Goal: Information Seeking & Learning: Learn about a topic

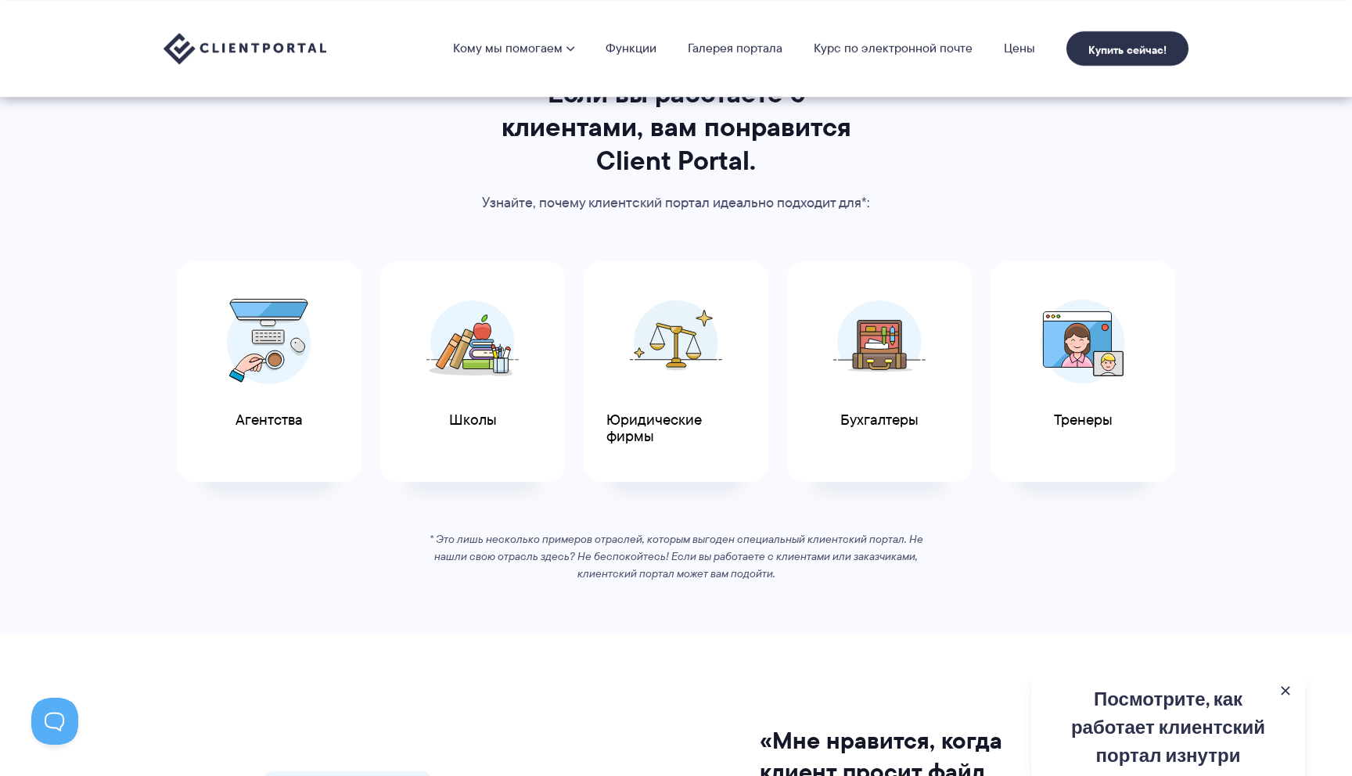
scroll to position [730, 0]
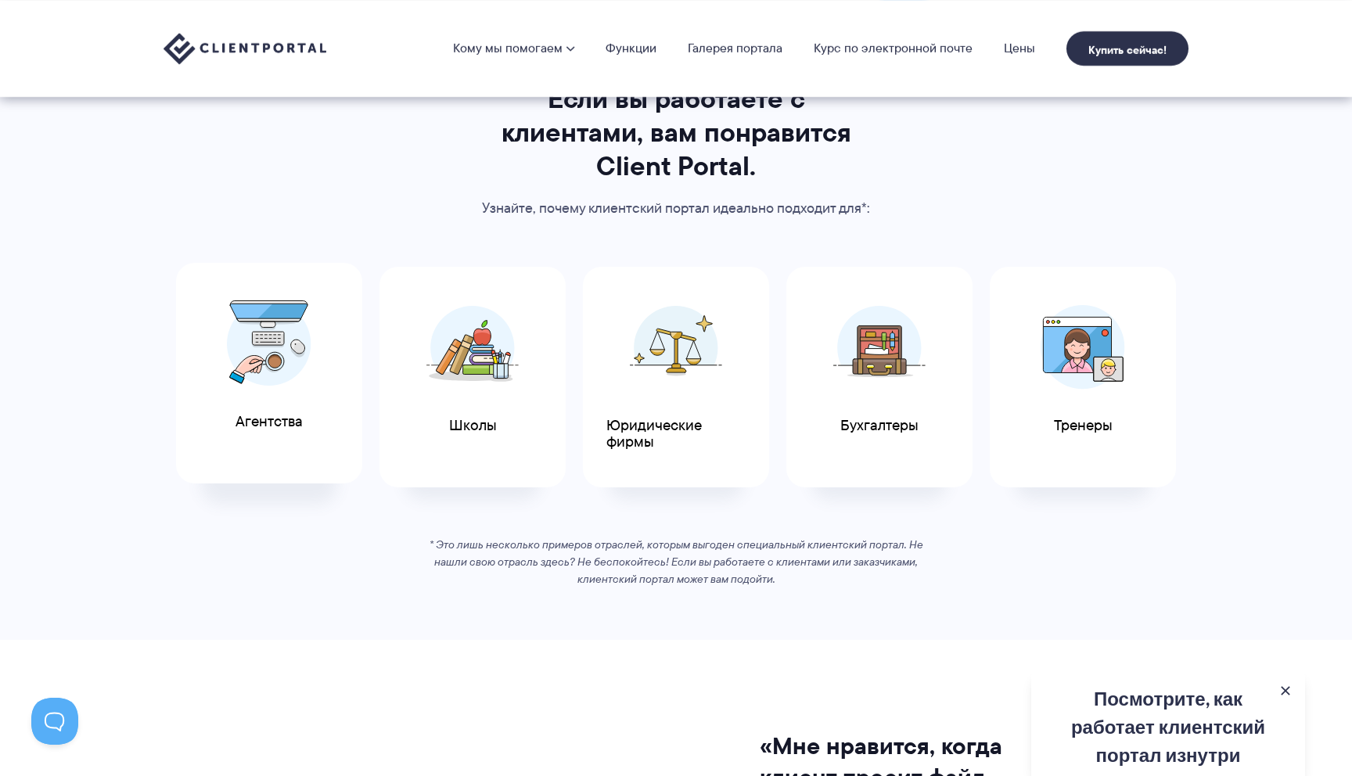
click at [324, 446] on div "Агентства" at bounding box center [269, 373] width 186 height 221
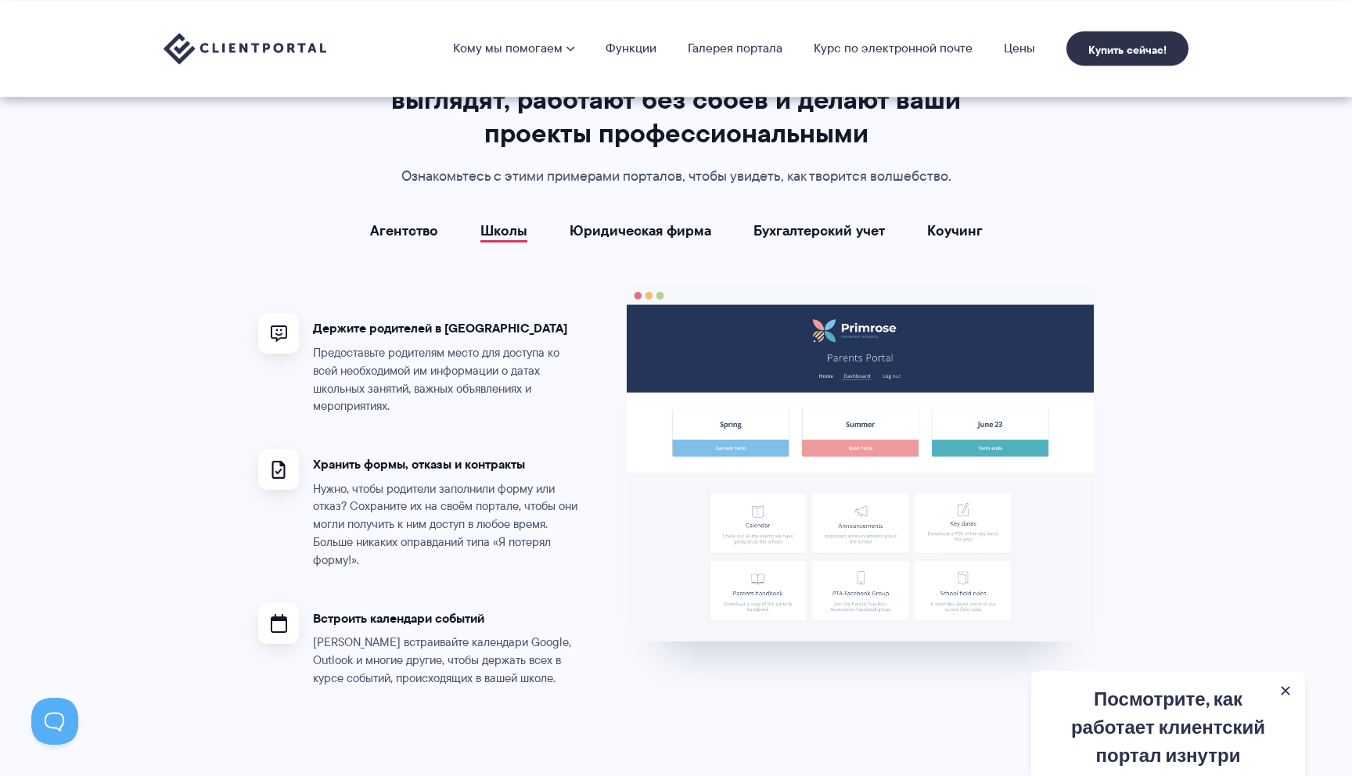
scroll to position [2948, 0]
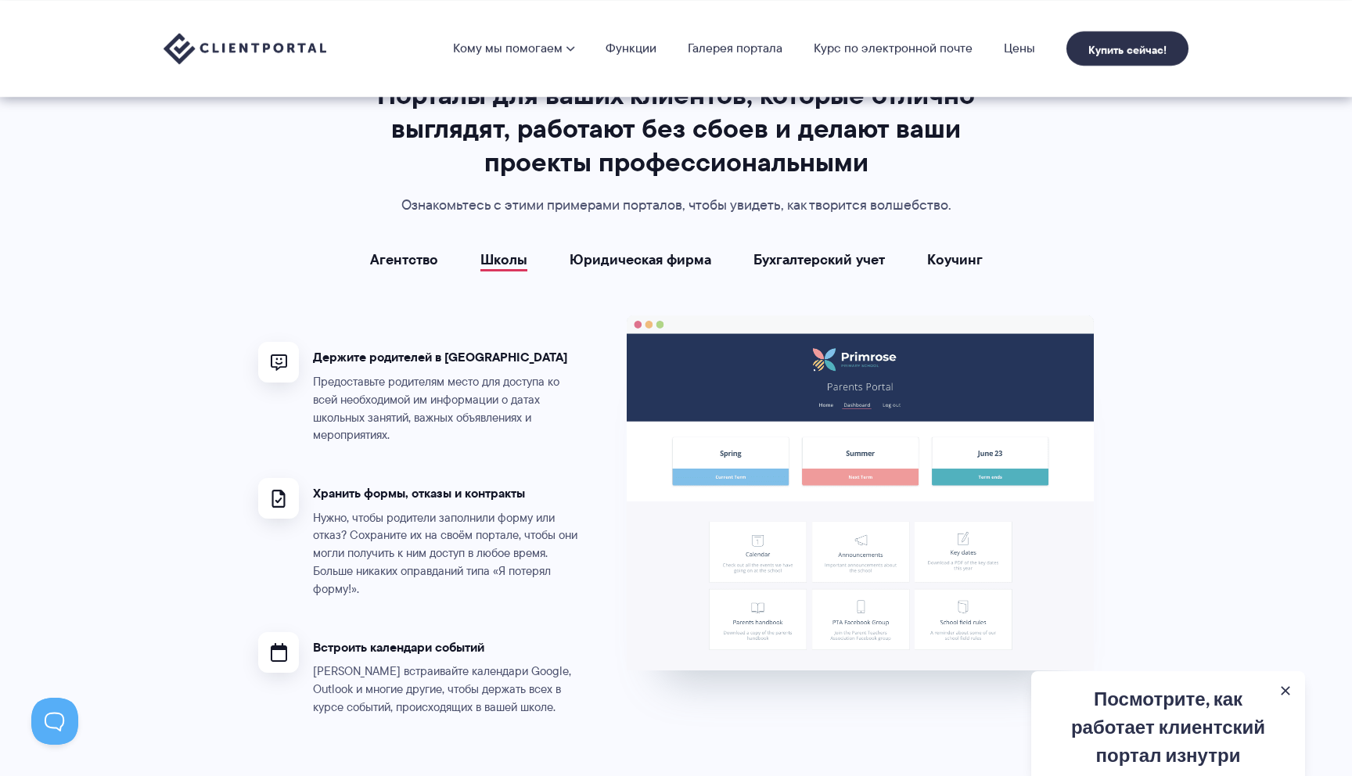
click at [420, 267] on div "Агентство Школы Юридическая фирма Бухгалтерский учет Коучинг Агентство Неограни…" at bounding box center [675, 491] width 835 height 478
click at [417, 260] on font "Агентство" at bounding box center [404, 259] width 68 height 21
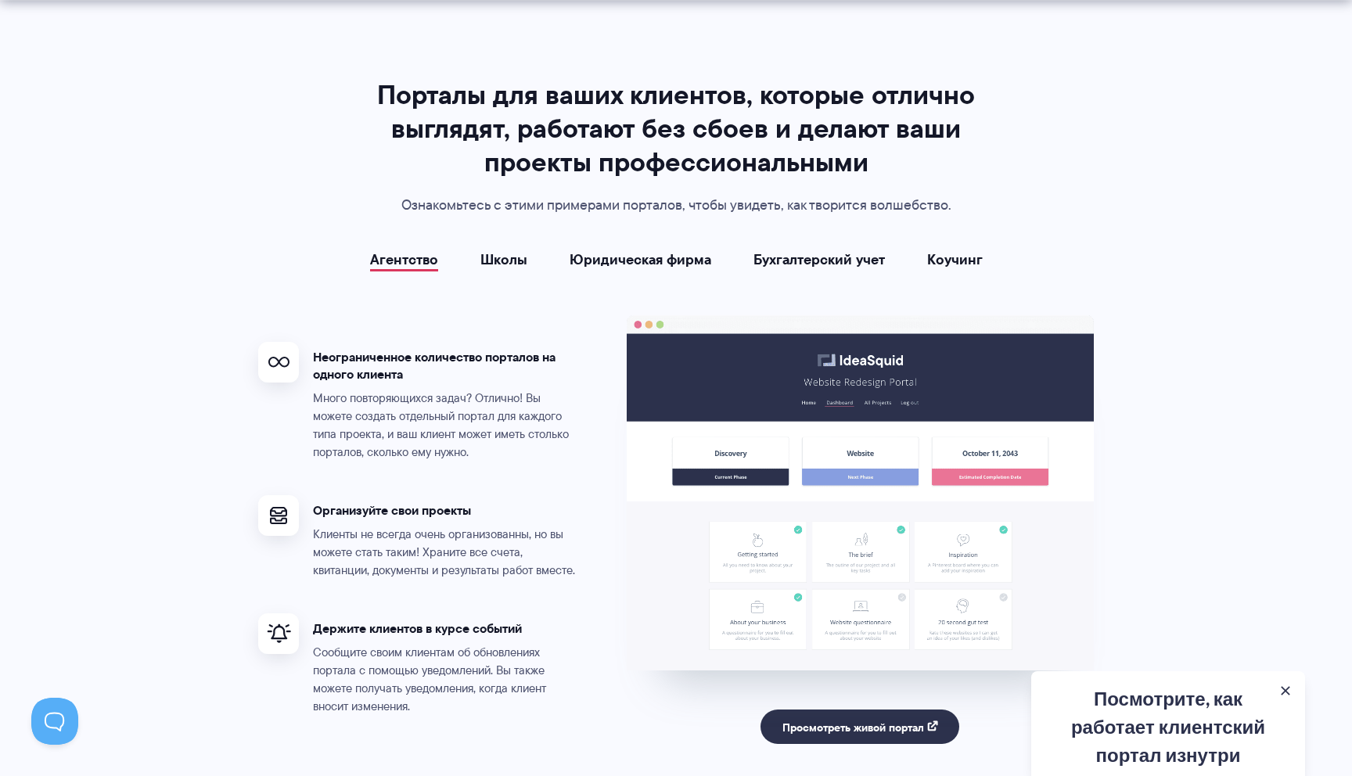
scroll to position [2969, 0]
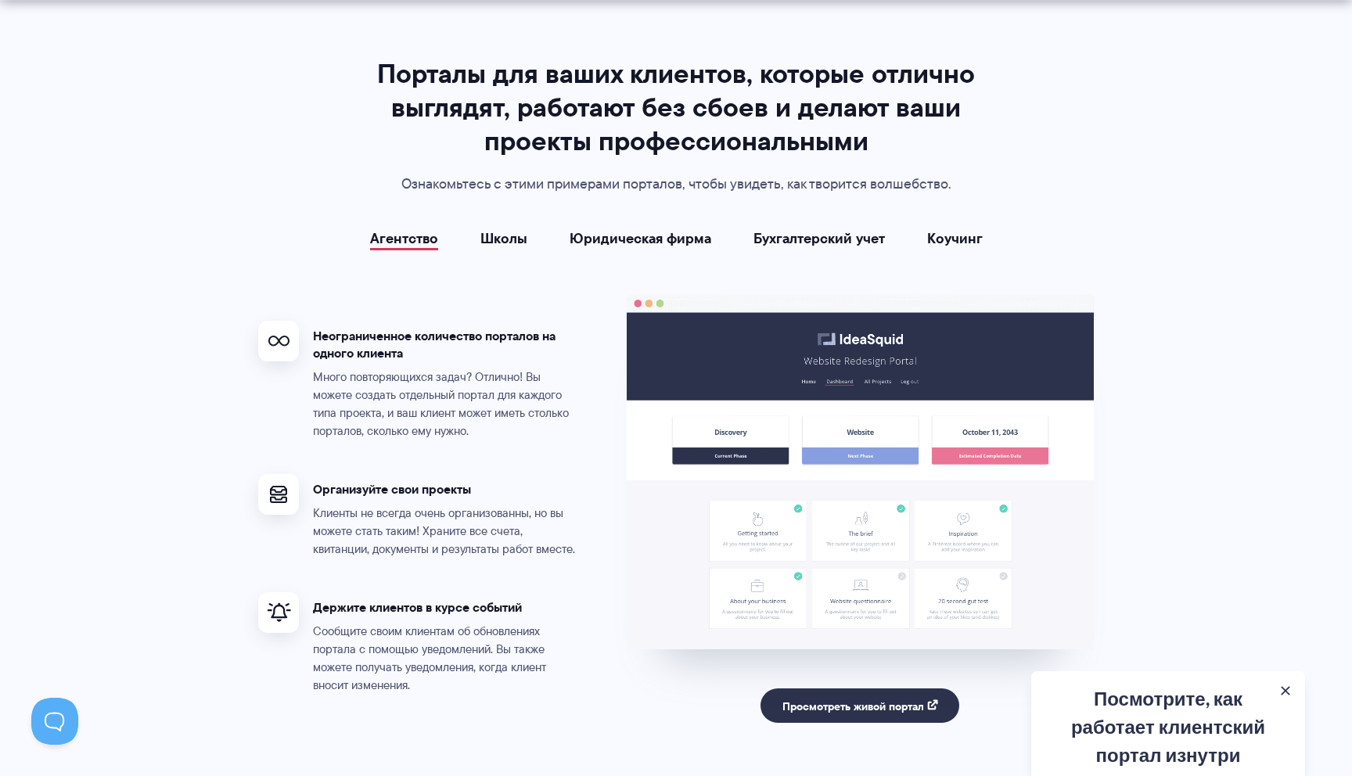
click at [488, 228] on font "Школы" at bounding box center [503, 238] width 47 height 21
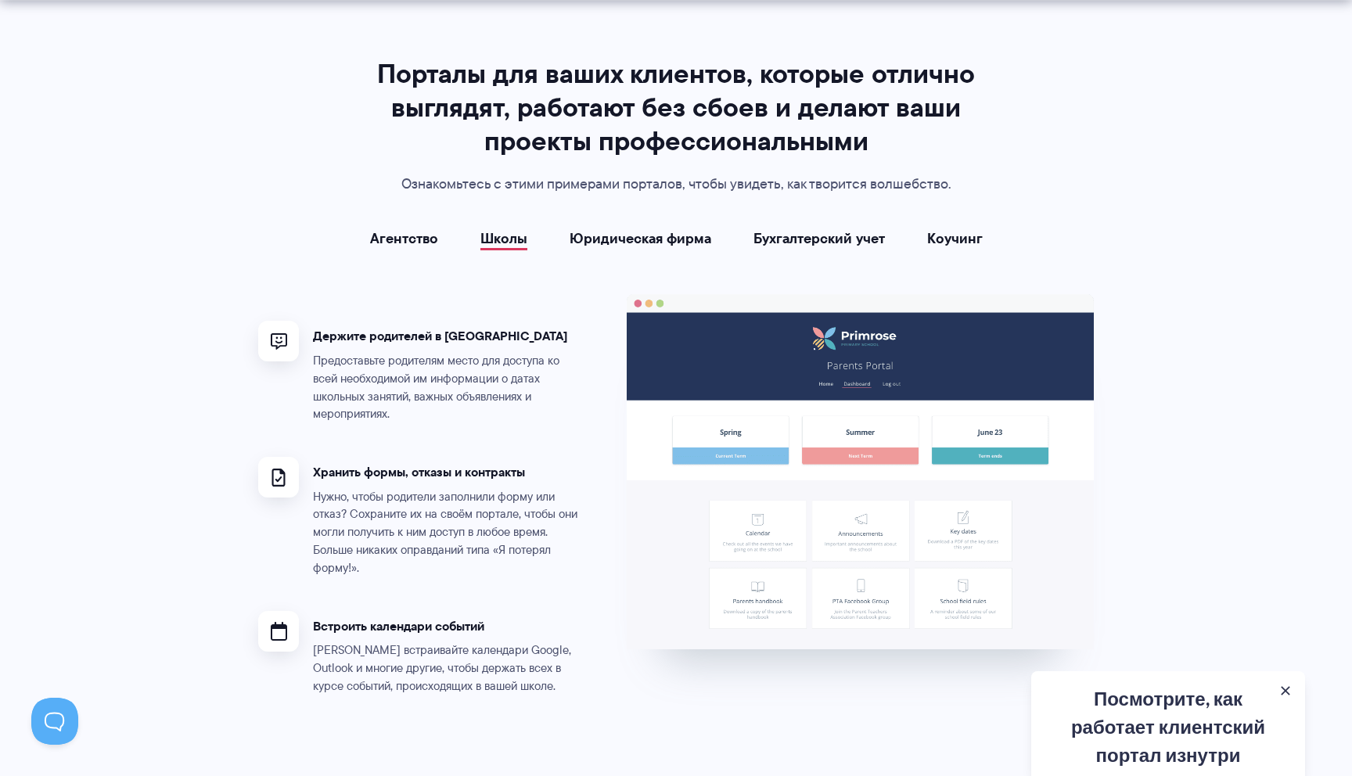
click at [620, 235] on font "Юридическая фирма" at bounding box center [640, 238] width 142 height 21
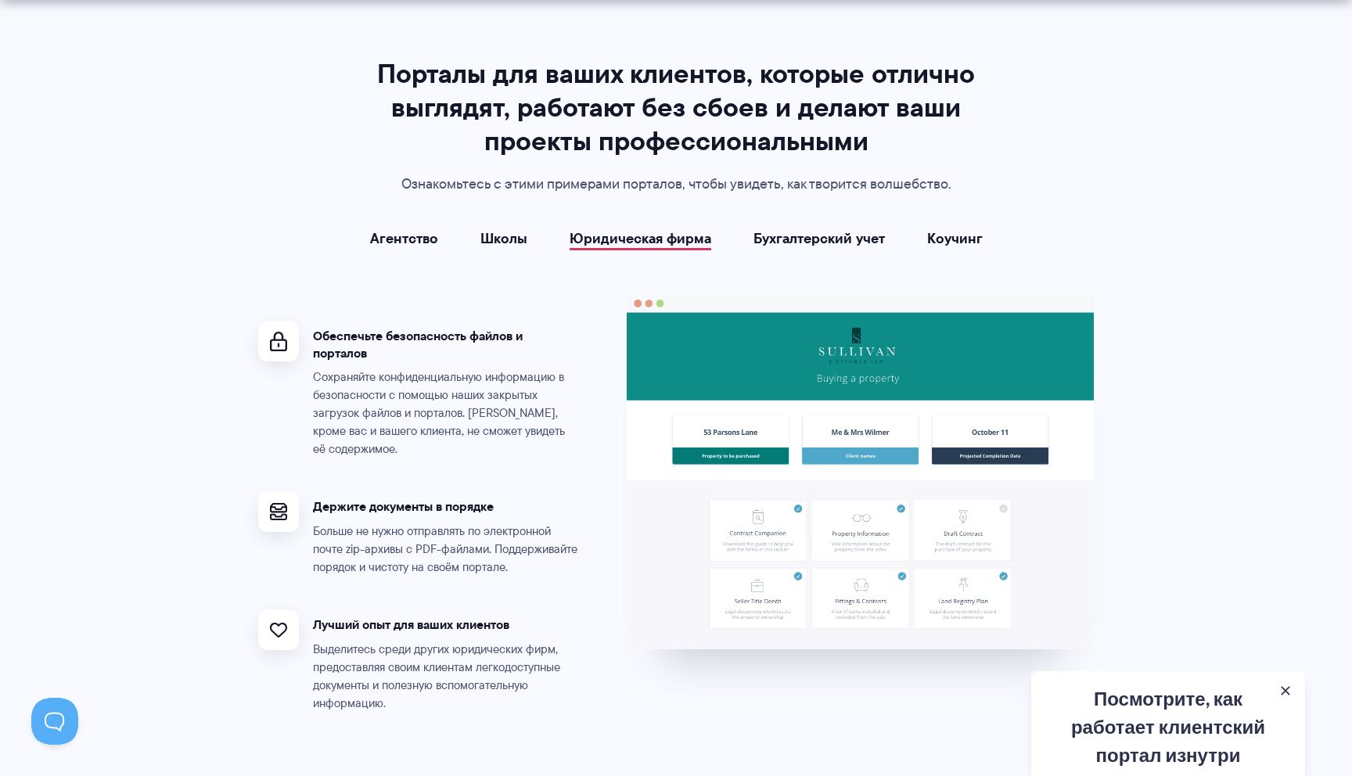
click at [780, 228] on font "Бухгалтерский учет" at bounding box center [818, 238] width 131 height 21
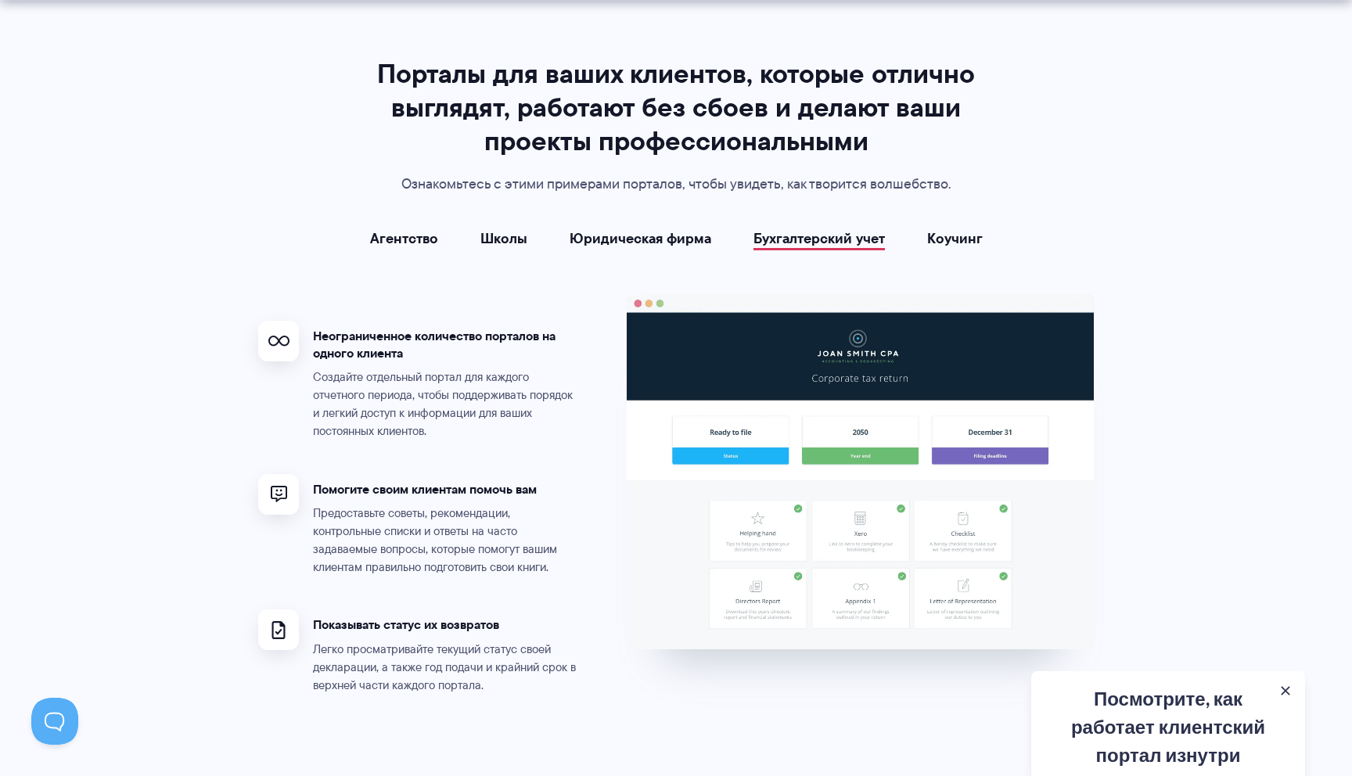
scroll to position [3027, 0]
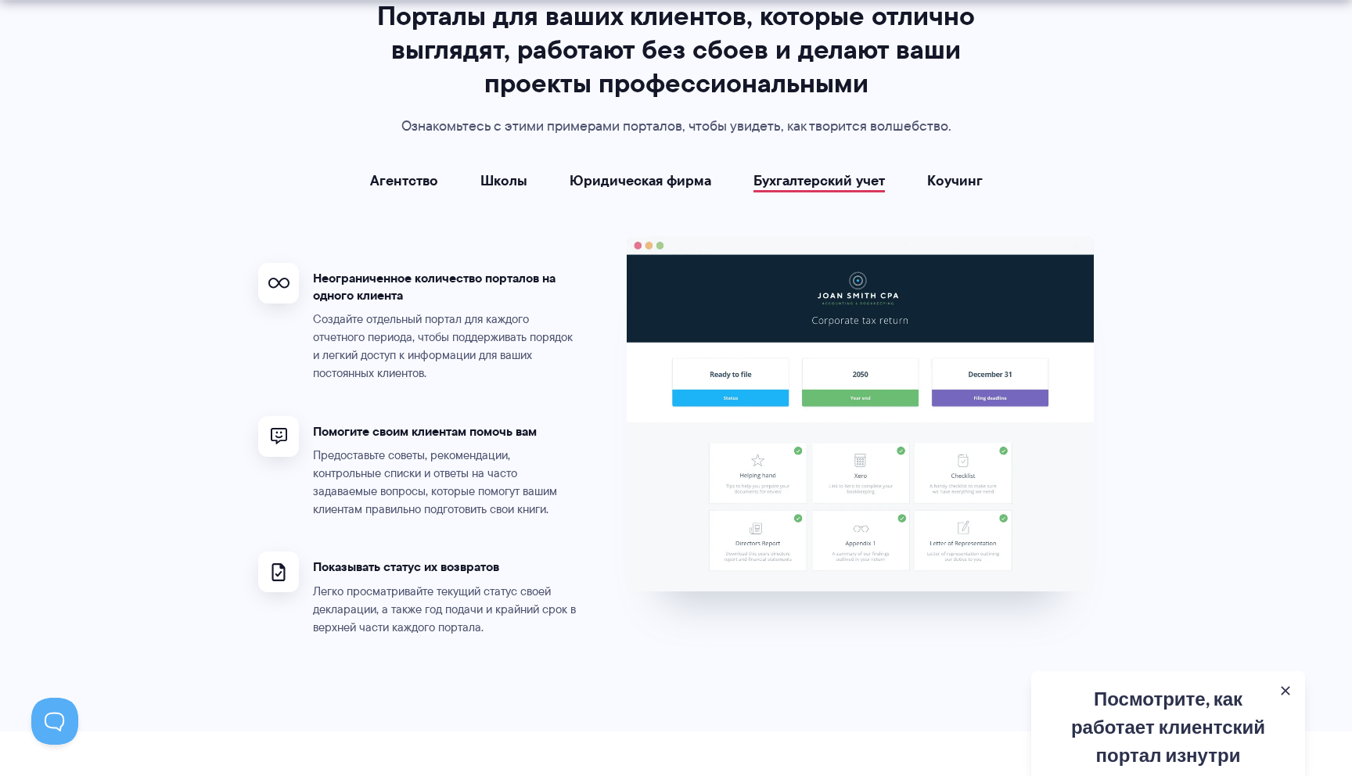
click at [945, 196] on div "Агентство Школы Юридическая фирма Бухгалтерский учет Коучинг Агентство Неограни…" at bounding box center [675, 411] width 835 height 476
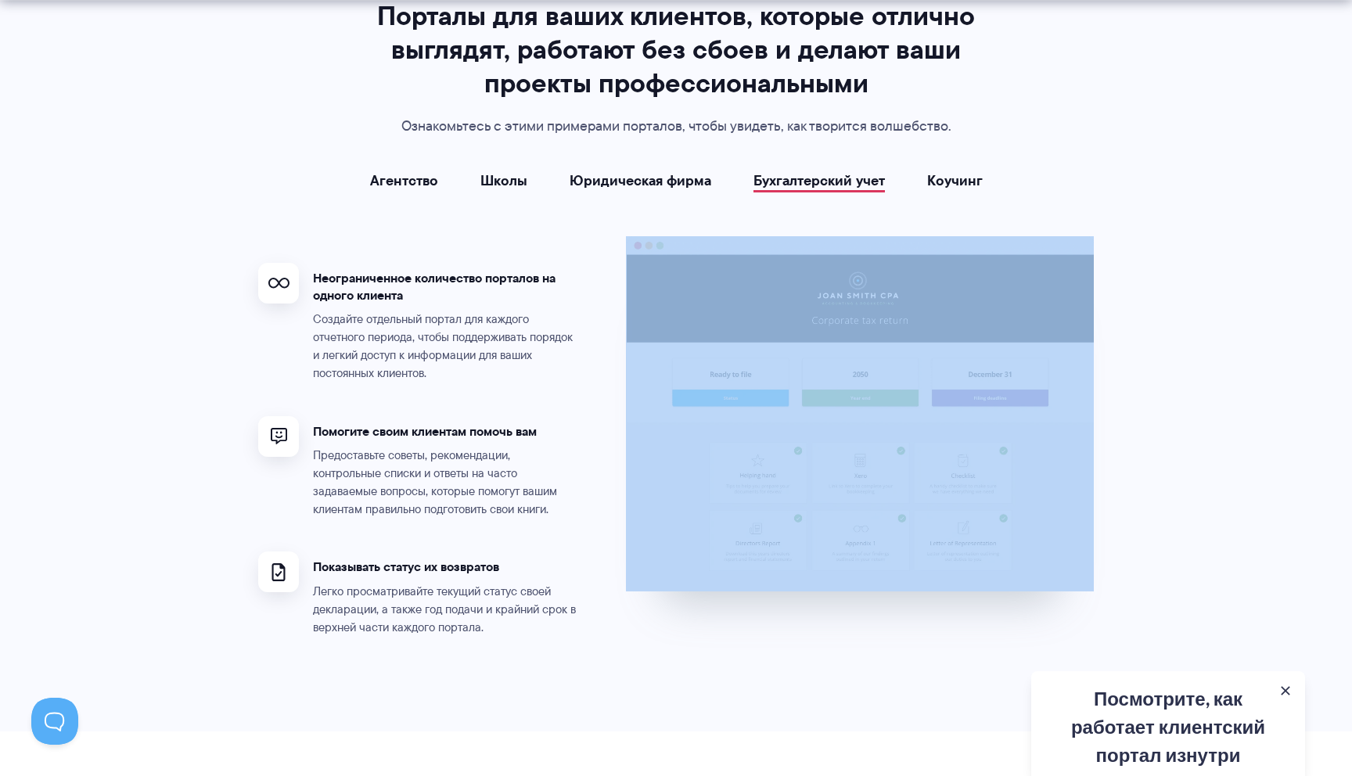
click at [945, 196] on div "Агентство Школы Юридическая фирма Бухгалтерский учет Коучинг Агентство Неограни…" at bounding box center [675, 411] width 835 height 476
click at [946, 184] on font "Коучинг" at bounding box center [955, 180] width 56 height 21
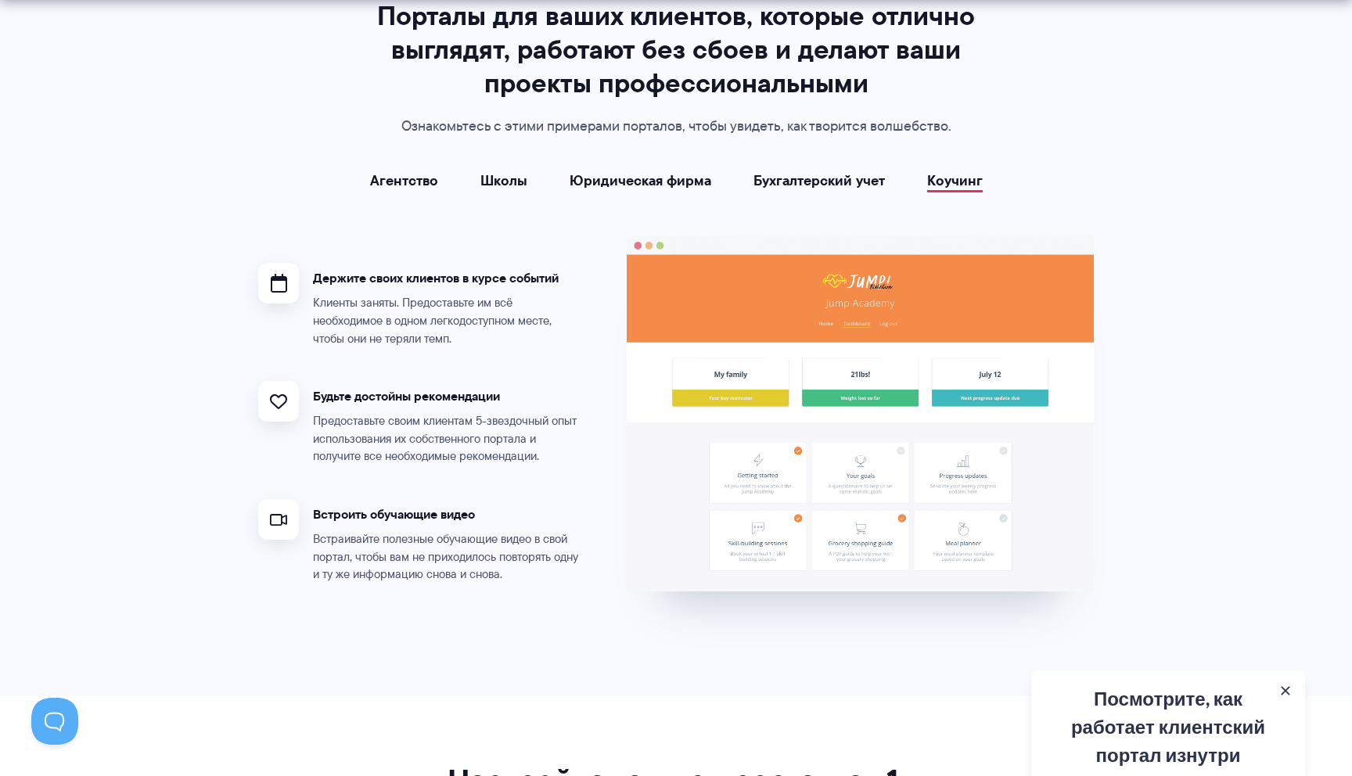
click at [413, 170] on font "Агентство" at bounding box center [404, 180] width 68 height 21
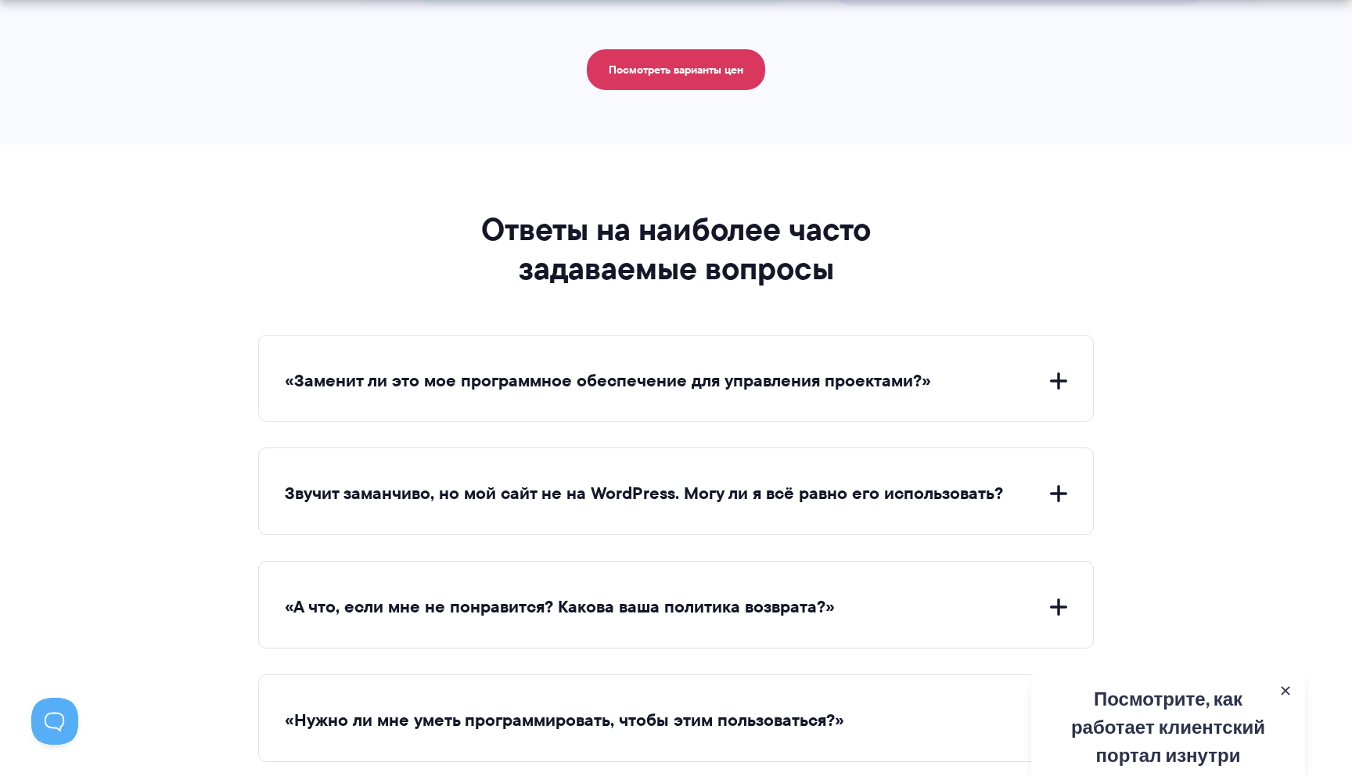
scroll to position [6013, 0]
click at [1052, 368] on button "«Заменит ли это мое программное обеспечение для управления проектами?»" at bounding box center [676, 380] width 782 height 24
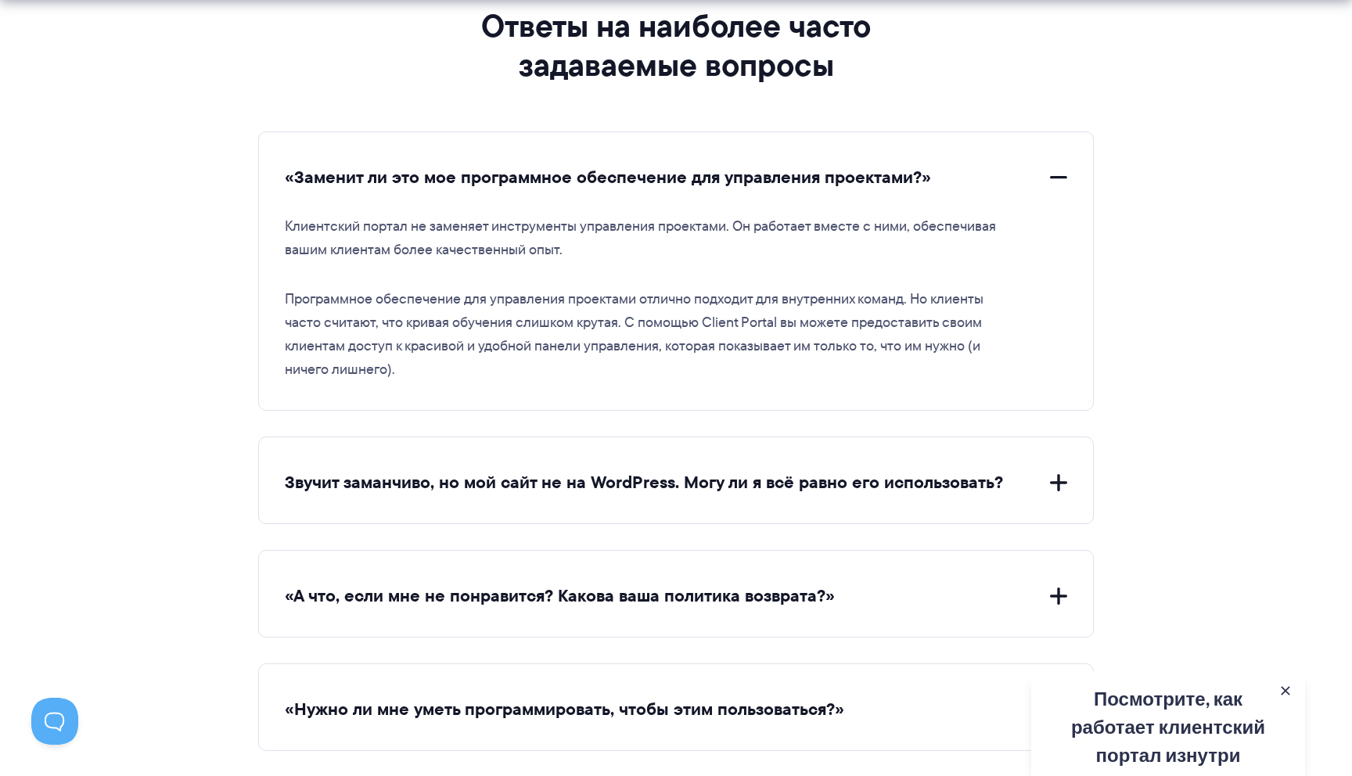
scroll to position [6233, 0]
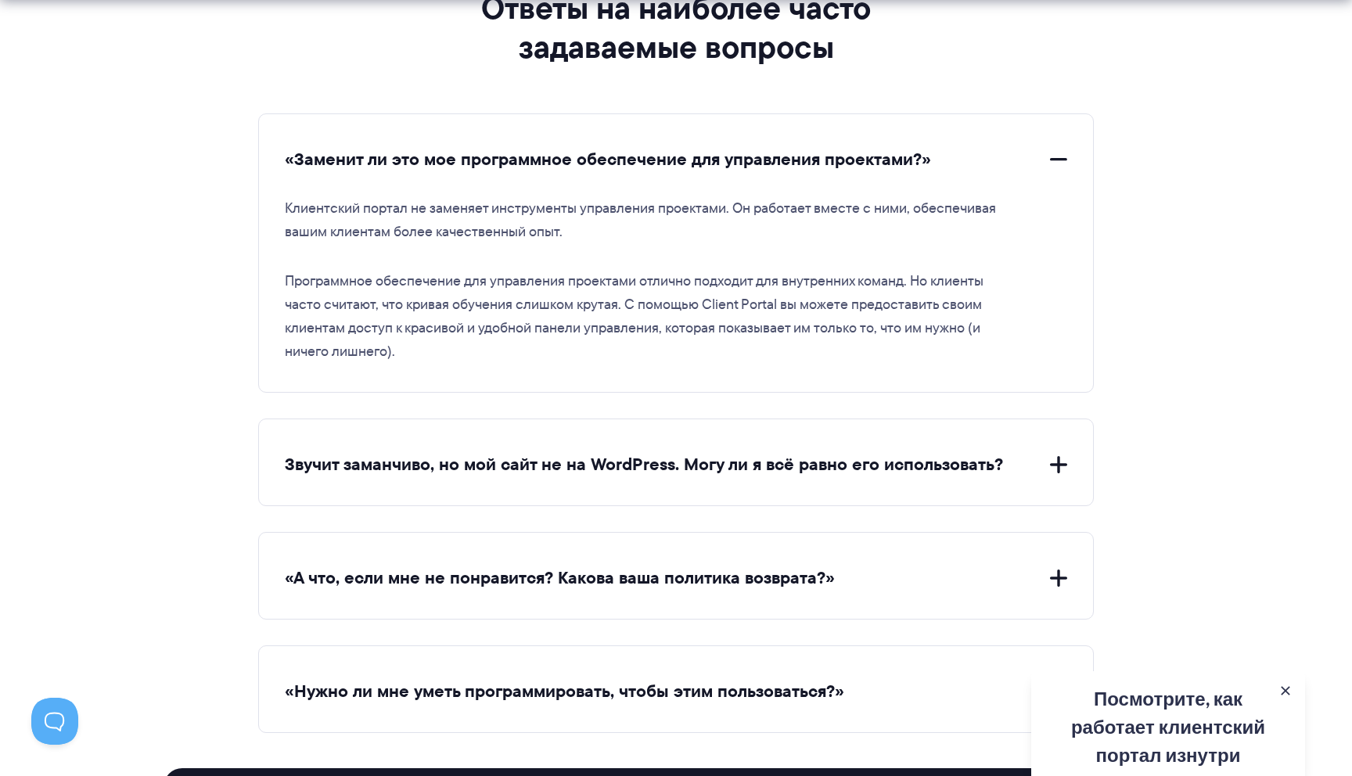
click at [1055, 453] on button "Звучит заманчиво, но мой сайт не на WordPress. Могу ли я всё равно его использо…" at bounding box center [676, 465] width 782 height 24
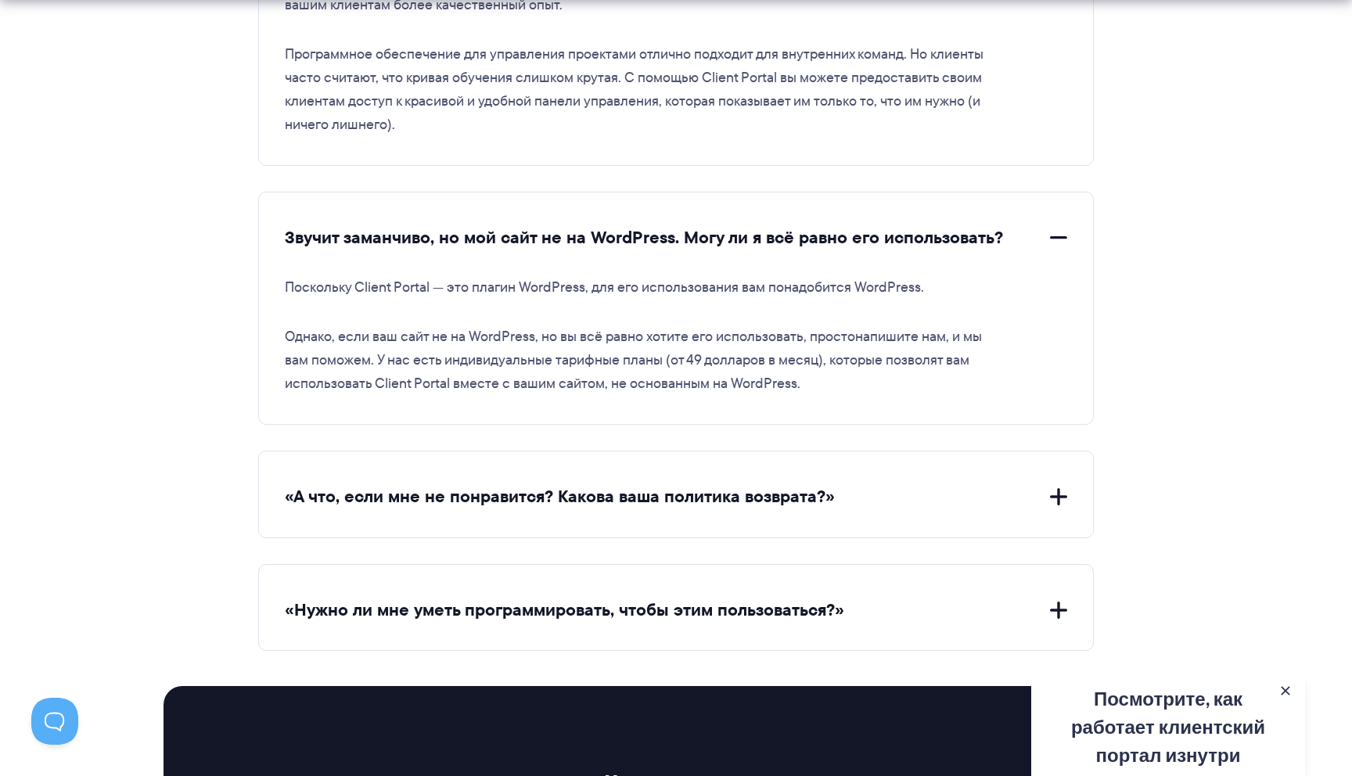
scroll to position [6462, 0]
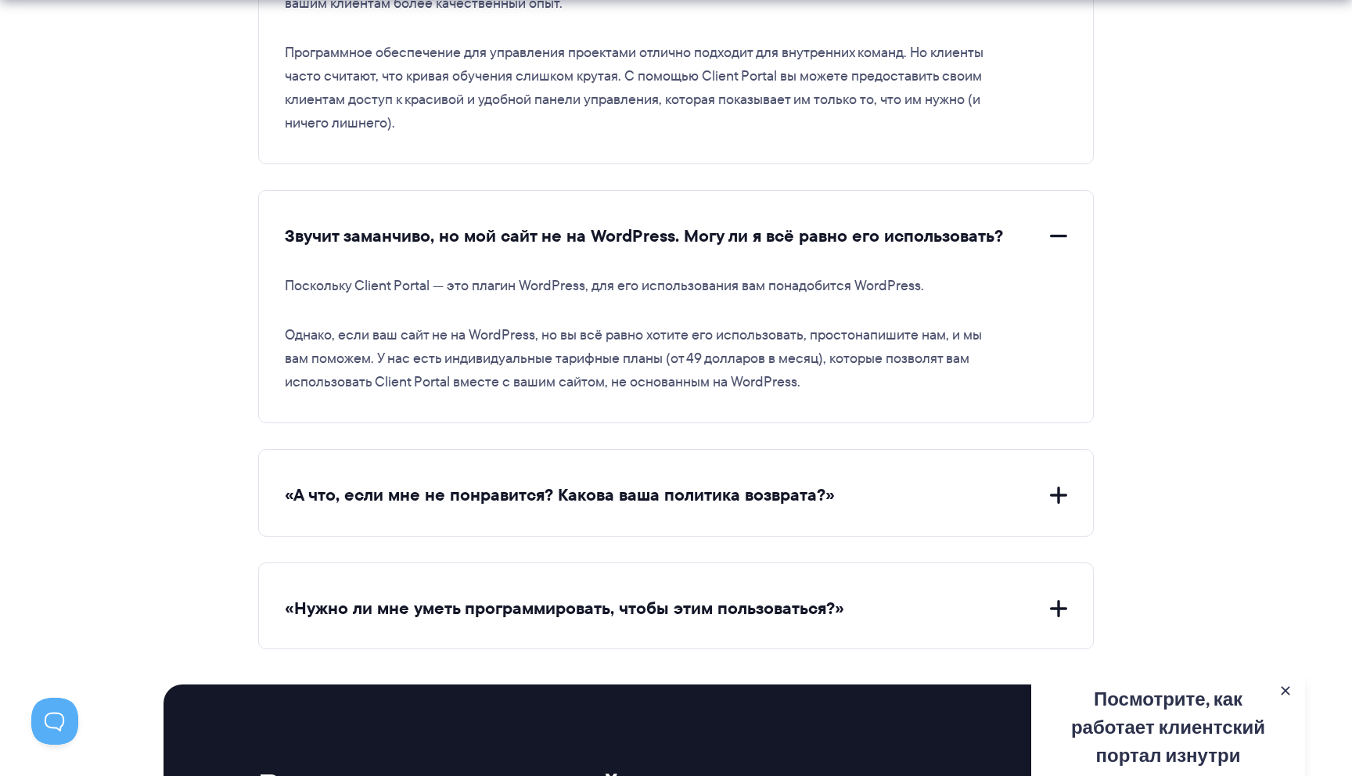
click at [972, 483] on button "«А что, если мне не понравится? Какова ваша политика возврата?»" at bounding box center [676, 495] width 782 height 24
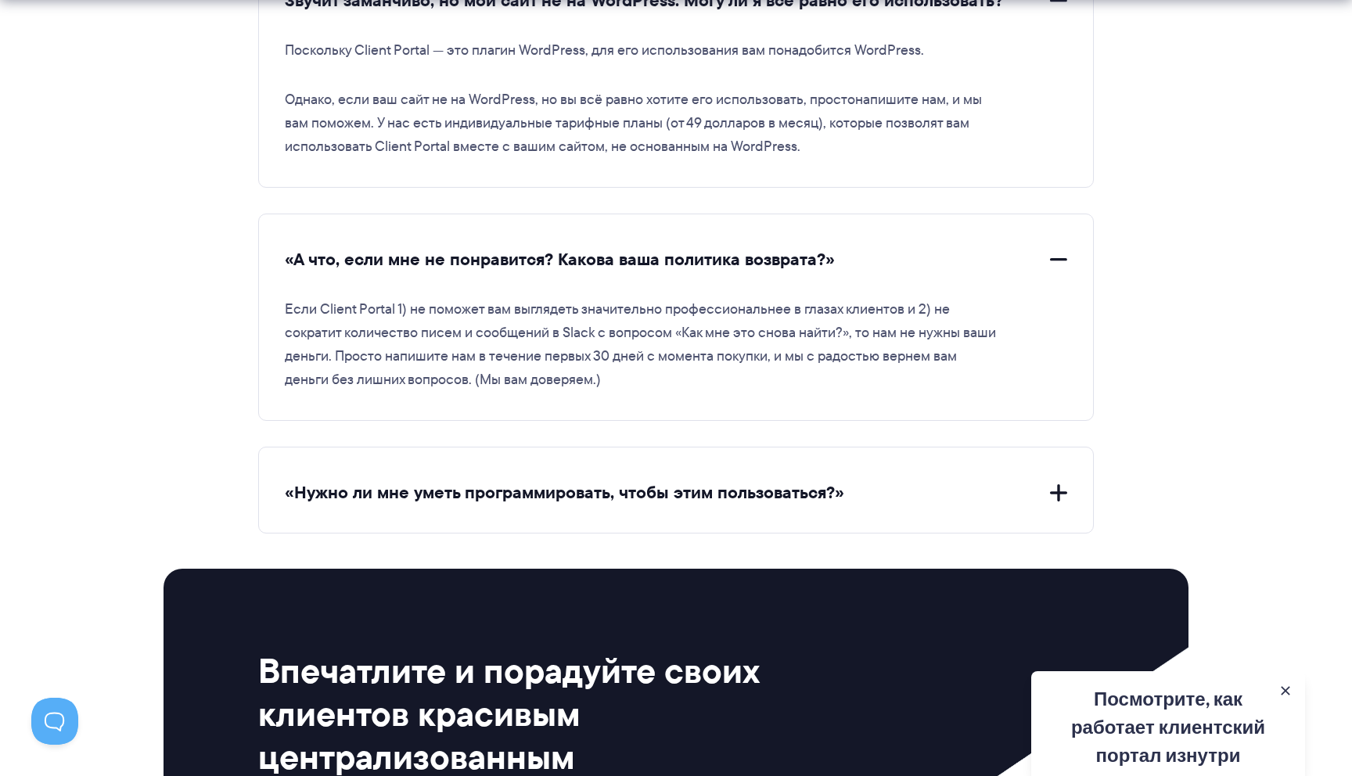
scroll to position [6720, 0]
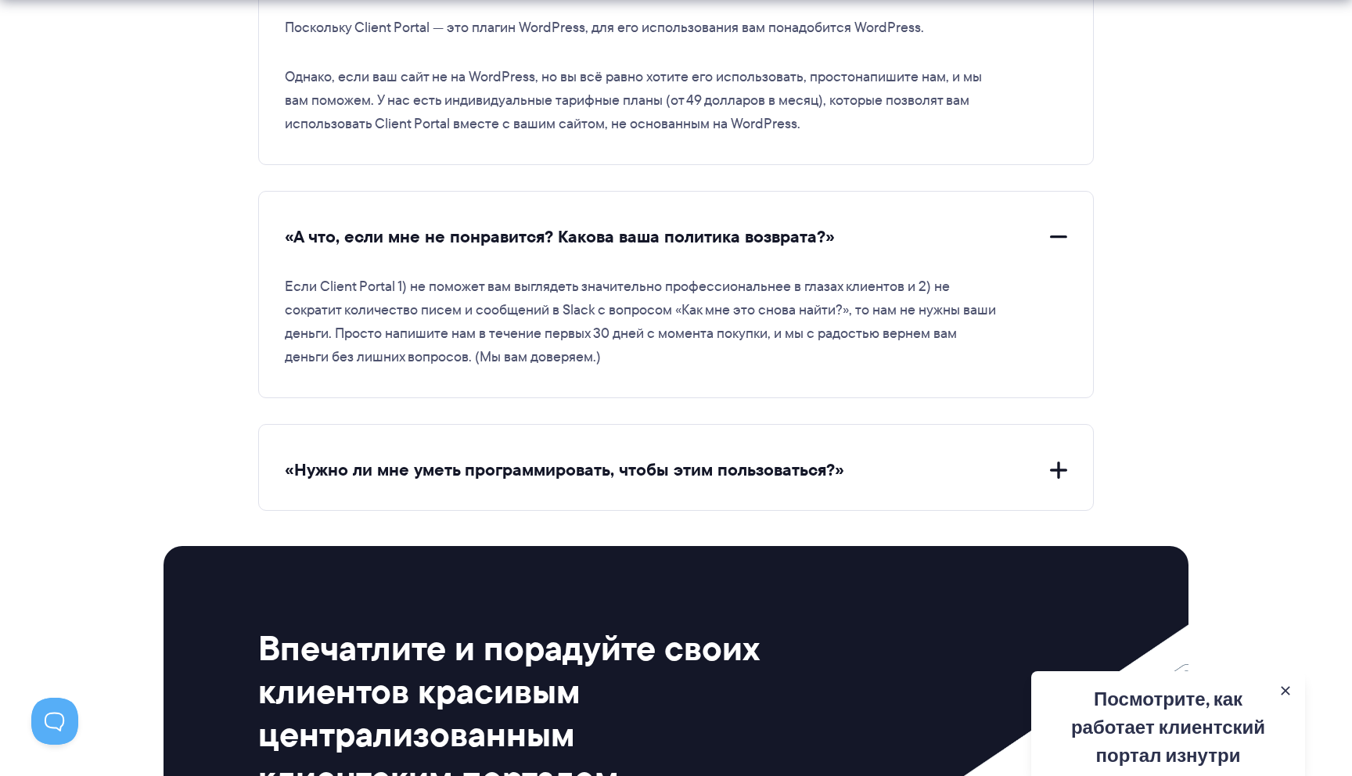
click at [798, 457] on font "«Нужно ли мне уметь программировать, чтобы этим пользоваться?»" at bounding box center [564, 470] width 559 height 26
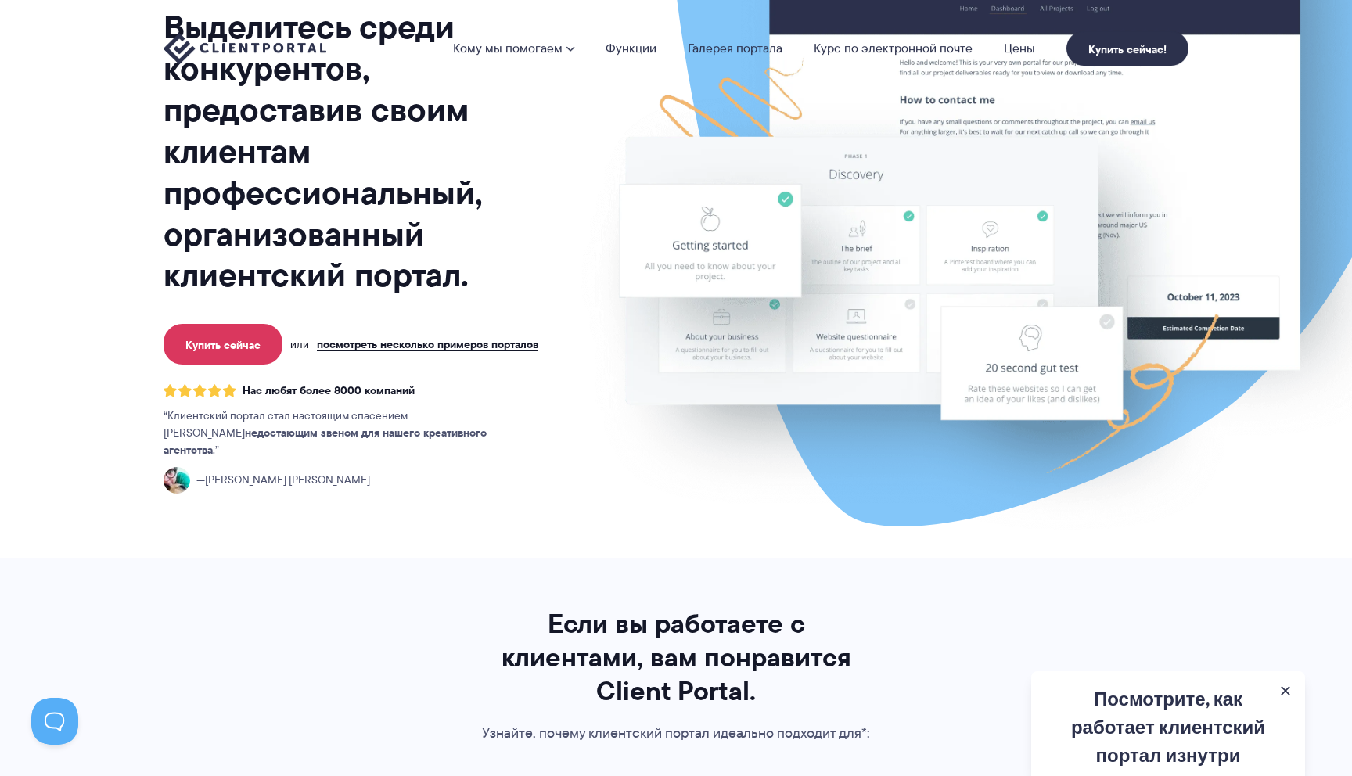
scroll to position [0, 0]
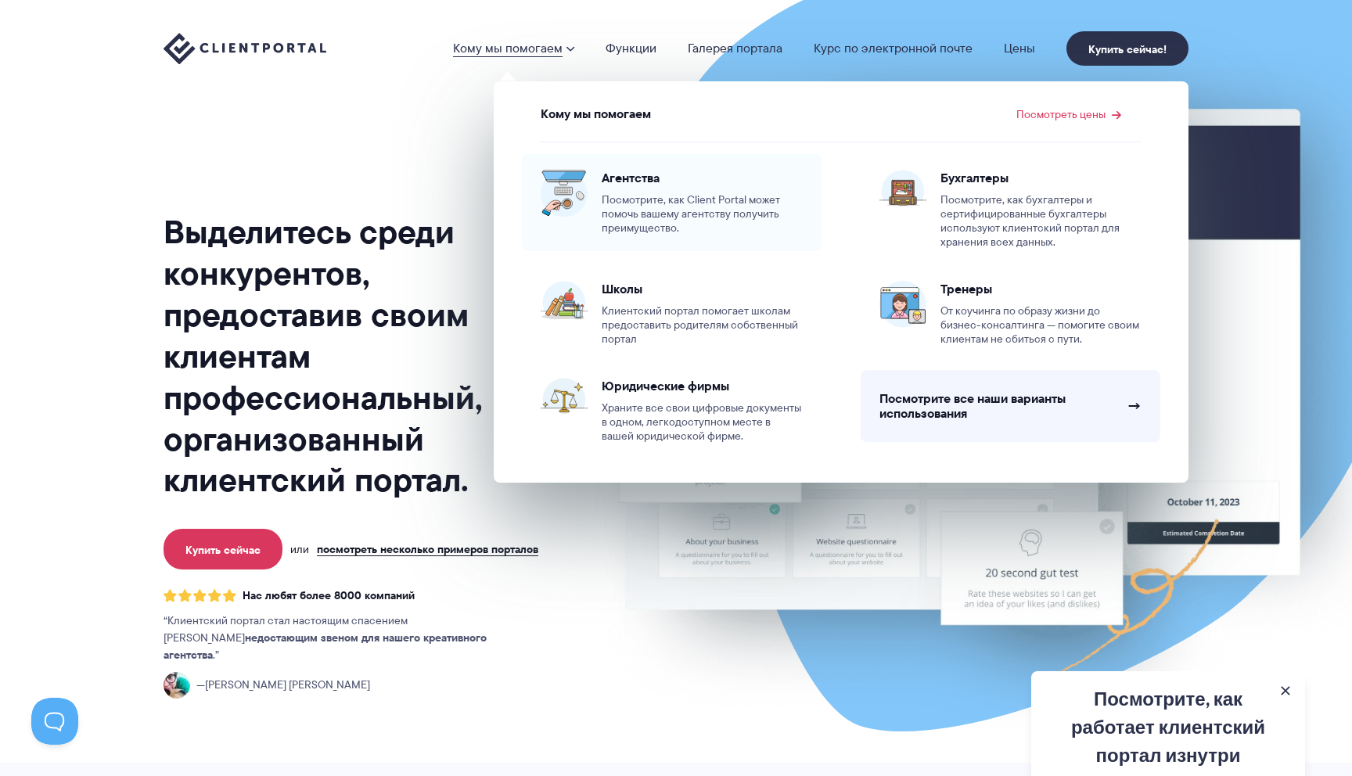
click at [676, 189] on div "Агентства Посмотрите, как Client Portal может помочь вашему агентству получить …" at bounding box center [702, 203] width 201 height 66
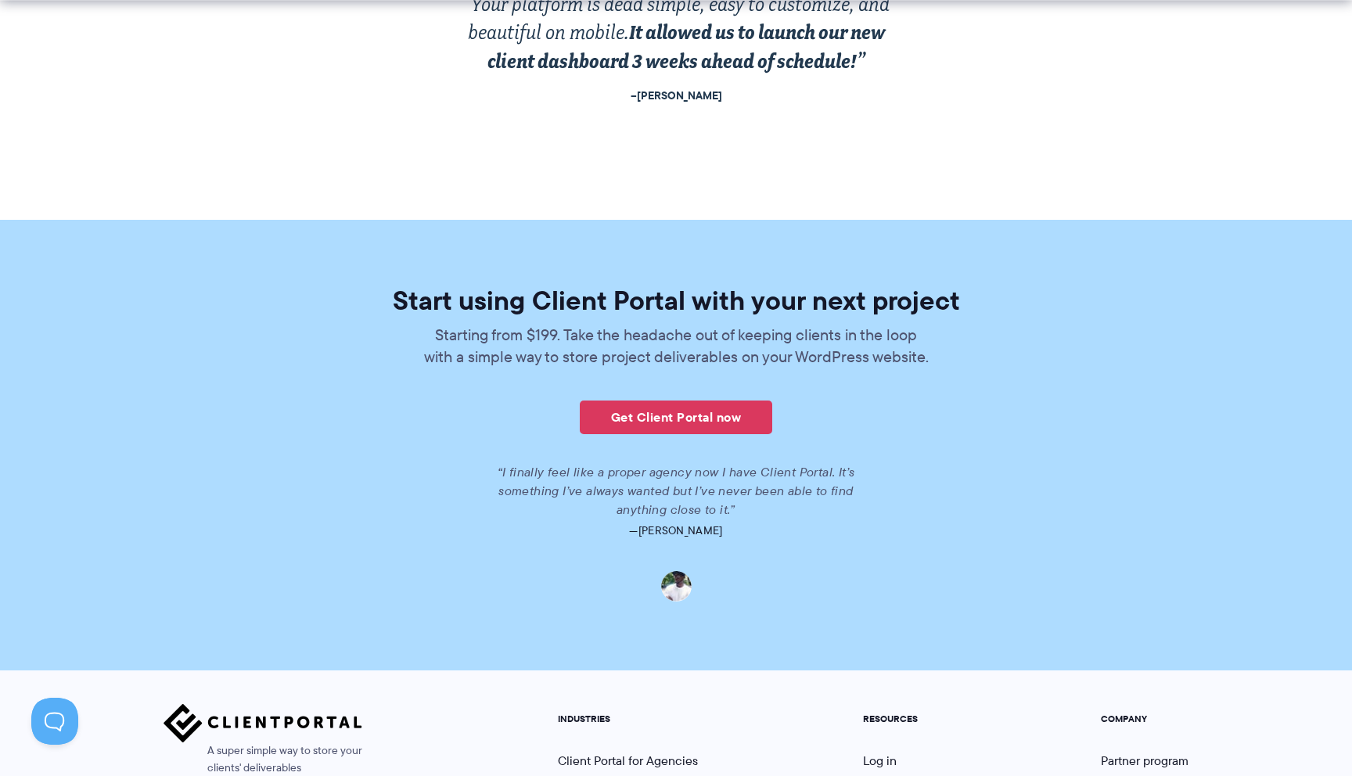
scroll to position [3547, 0]
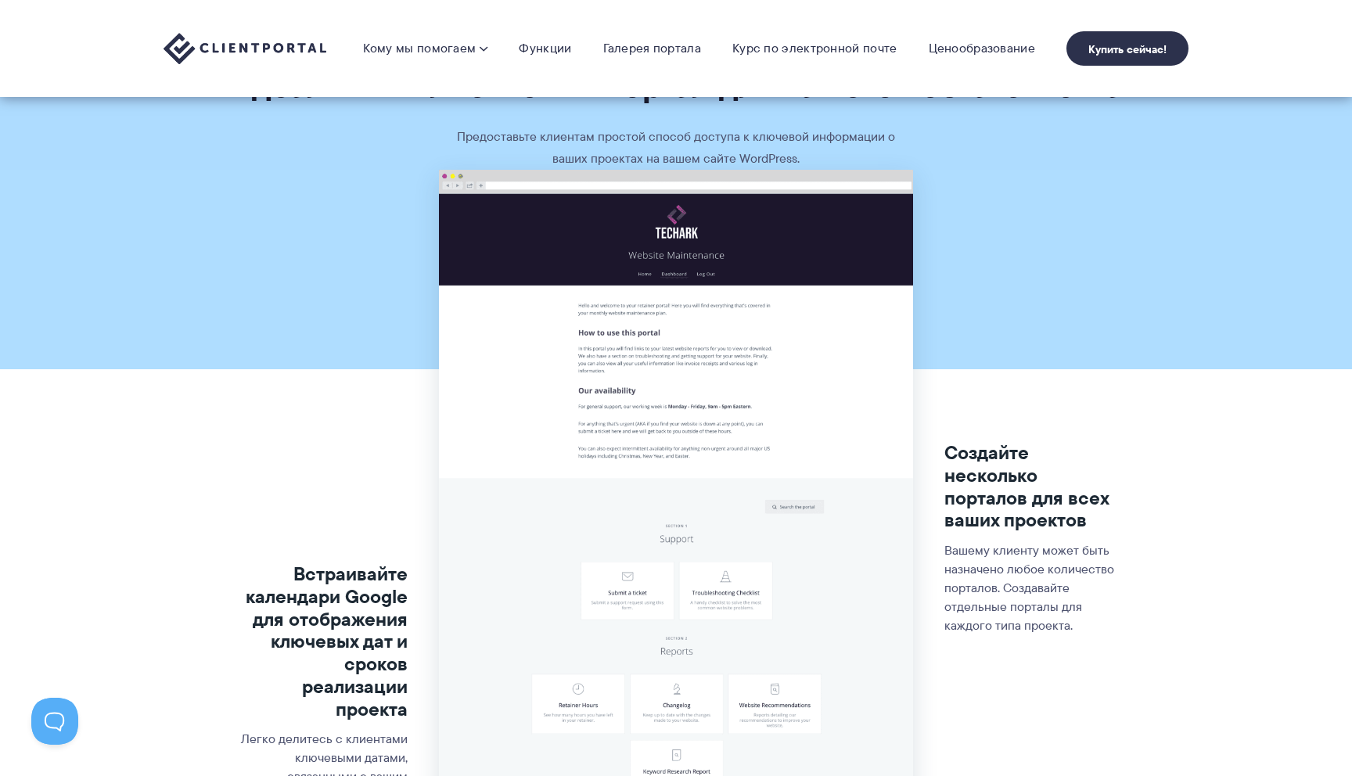
scroll to position [55, 0]
click at [691, 264] on img at bounding box center [675, 637] width 473 height 932
click at [686, 354] on img at bounding box center [675, 637] width 473 height 932
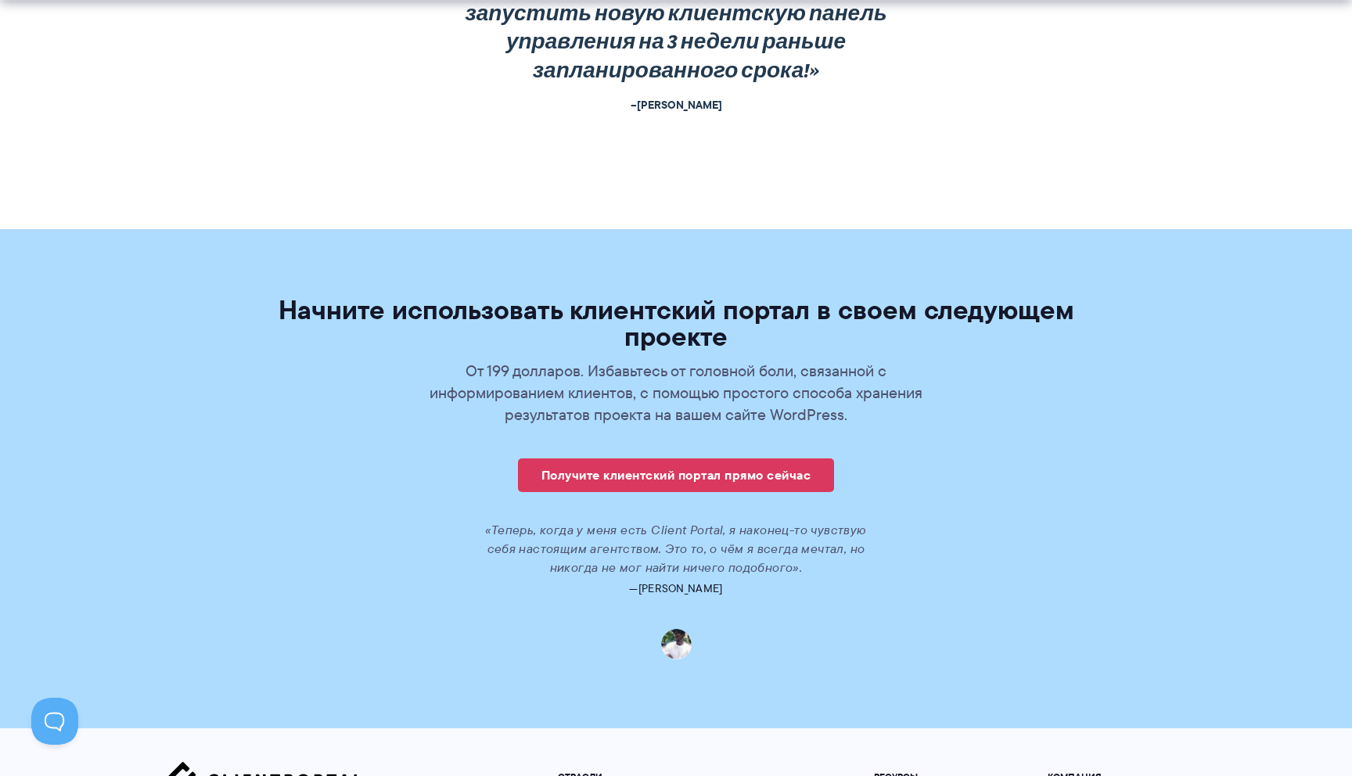
scroll to position [3809, 0]
